Goal: Information Seeking & Learning: Learn about a topic

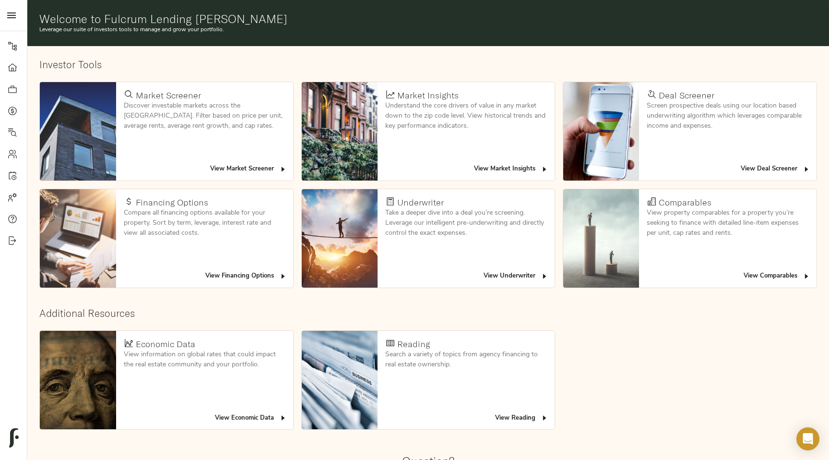
click at [755, 171] on span "View Deal Screener" at bounding box center [776, 169] width 70 height 11
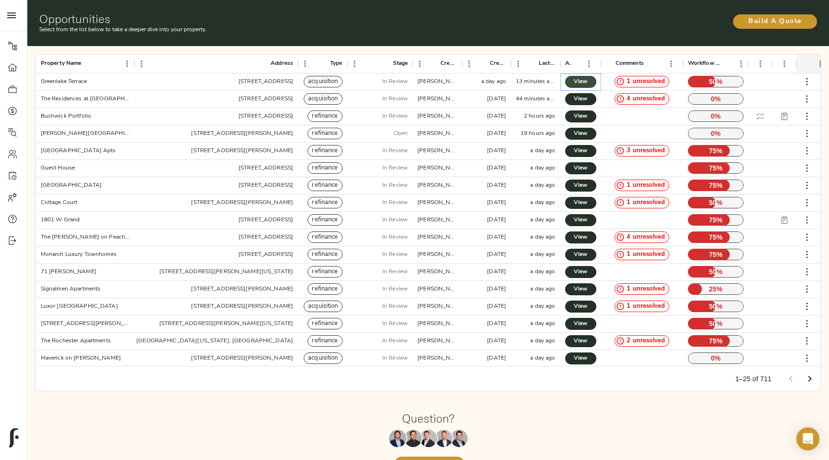
click at [580, 83] on span "View" at bounding box center [581, 82] width 12 height 10
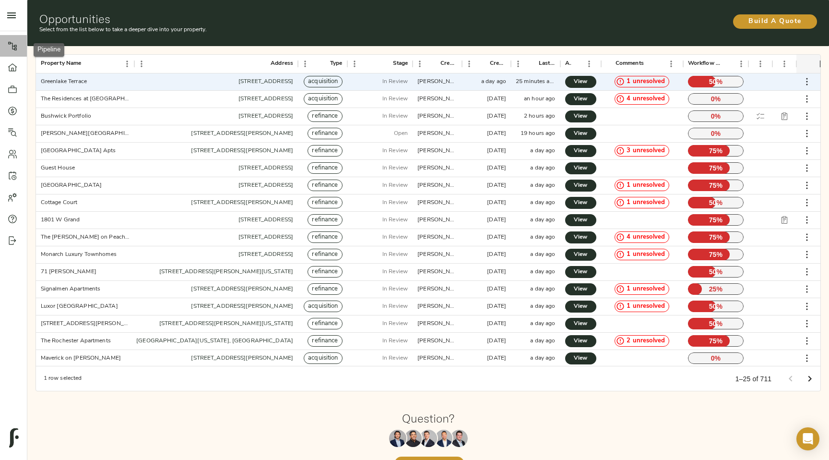
click at [19, 42] on div at bounding box center [17, 46] width 19 height 10
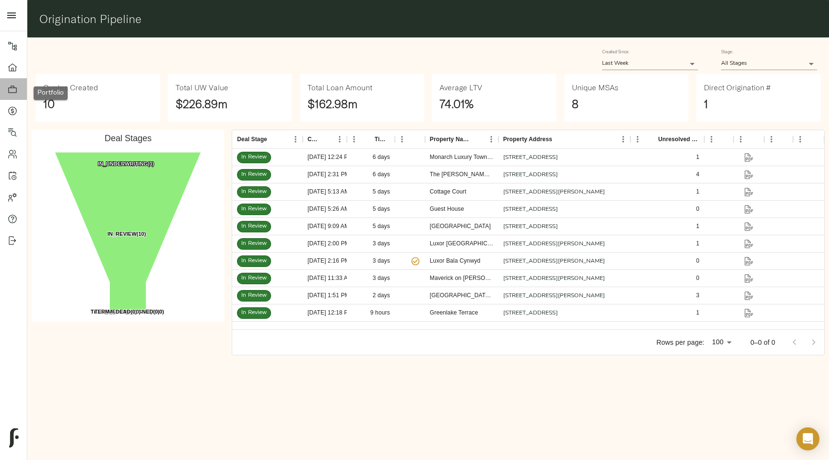
click at [13, 92] on icon at bounding box center [13, 89] width 10 height 10
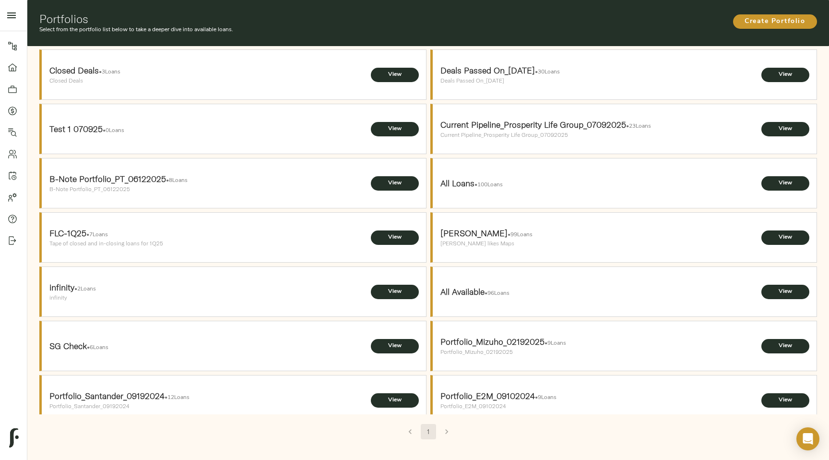
scroll to position [20, 0]
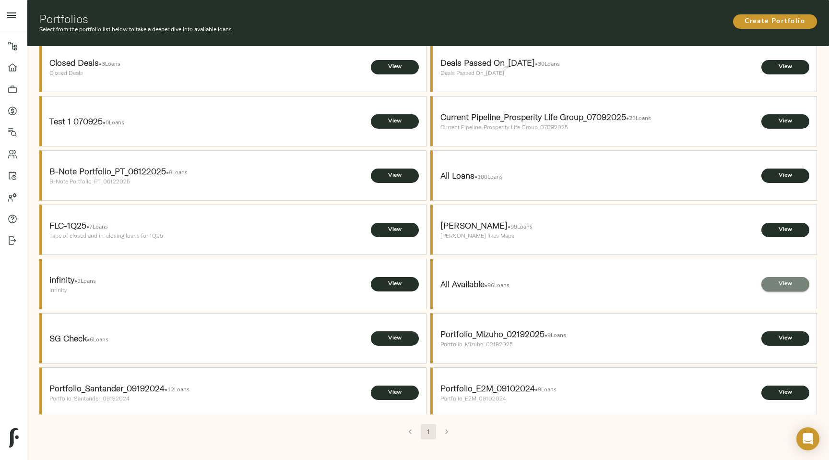
click at [781, 279] on span "View" at bounding box center [785, 284] width 29 height 10
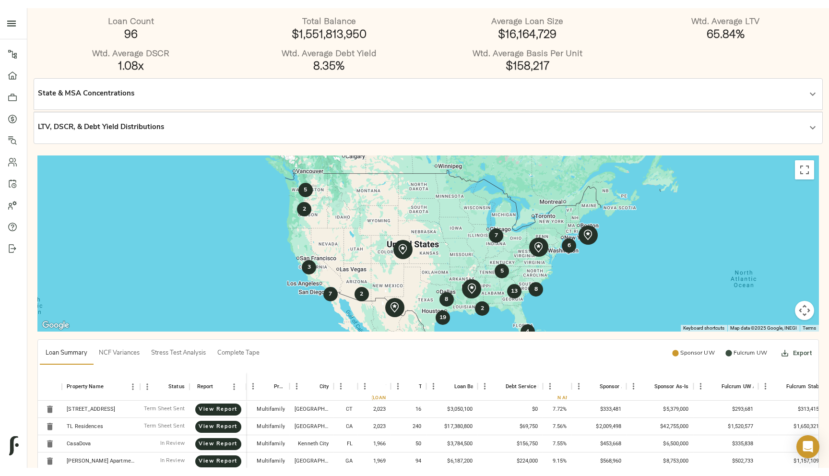
scroll to position [61, 0]
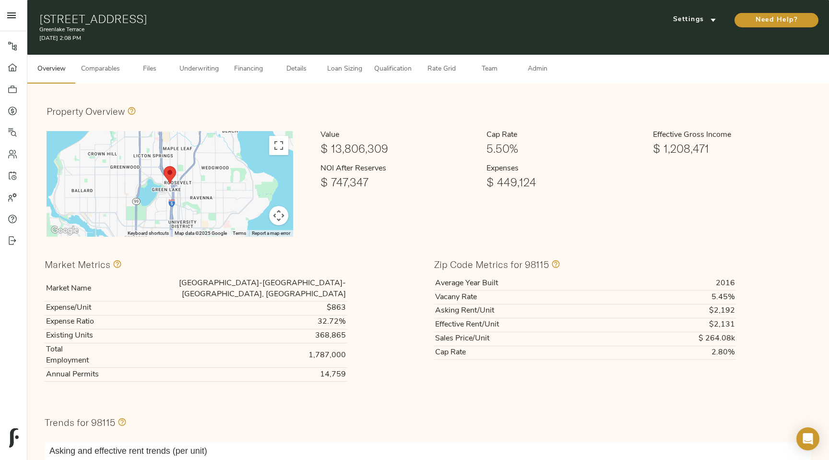
click at [113, 72] on span "Comparables" at bounding box center [100, 69] width 39 height 12
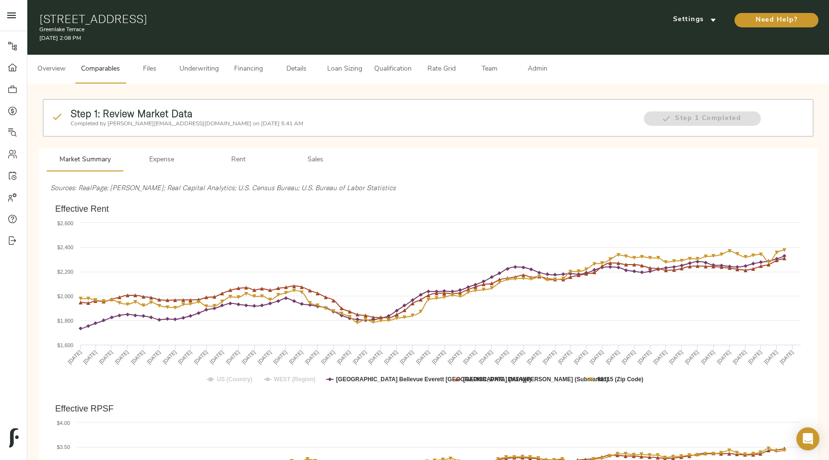
click at [229, 167] on button "Rent" at bounding box center [238, 159] width 77 height 23
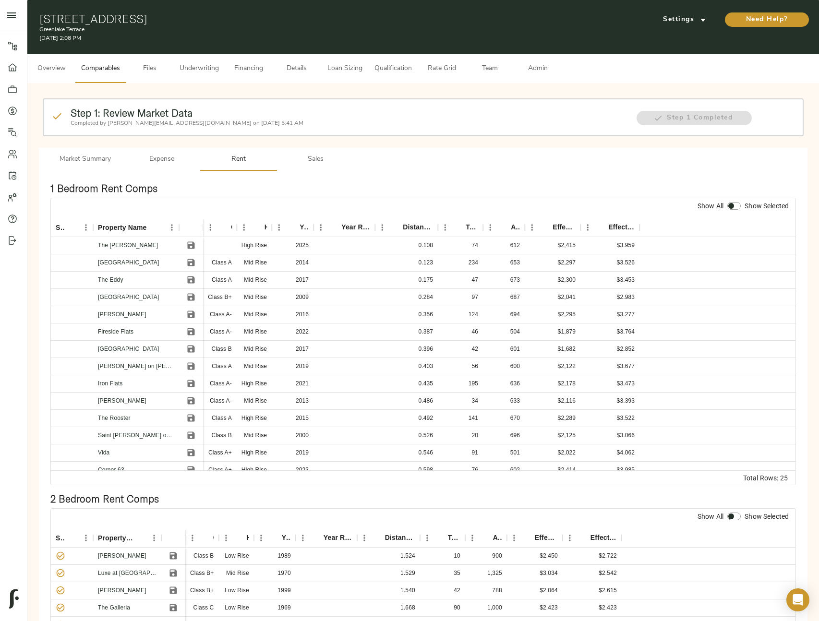
click at [308, 167] on button "Sales" at bounding box center [315, 159] width 77 height 23
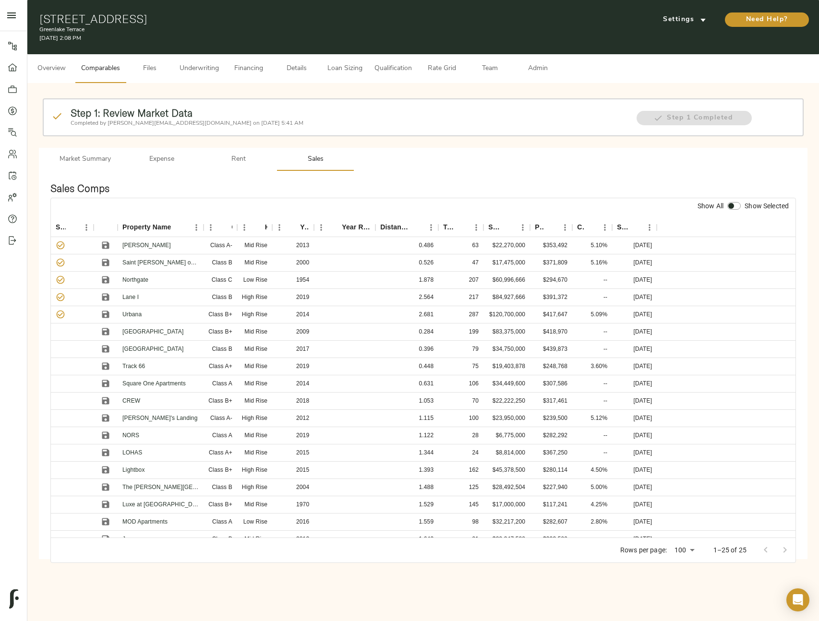
click at [109, 161] on span "Market Summary" at bounding box center [84, 160] width 65 height 12
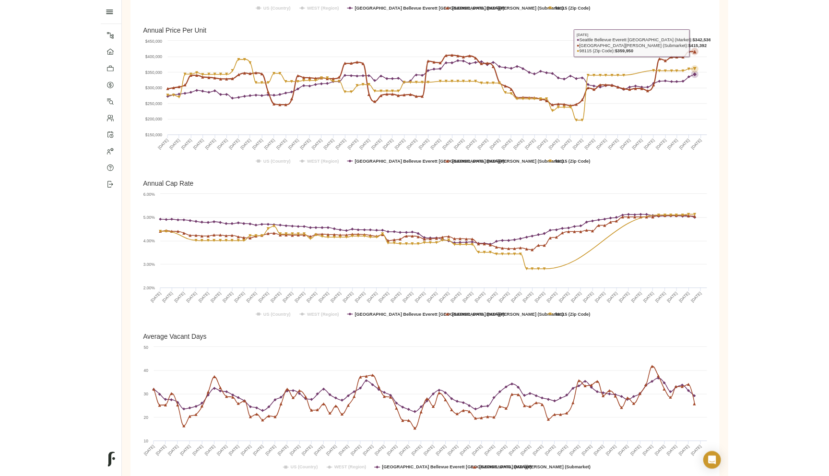
scroll to position [784, 0]
